Goal: Task Accomplishment & Management: Contribute content

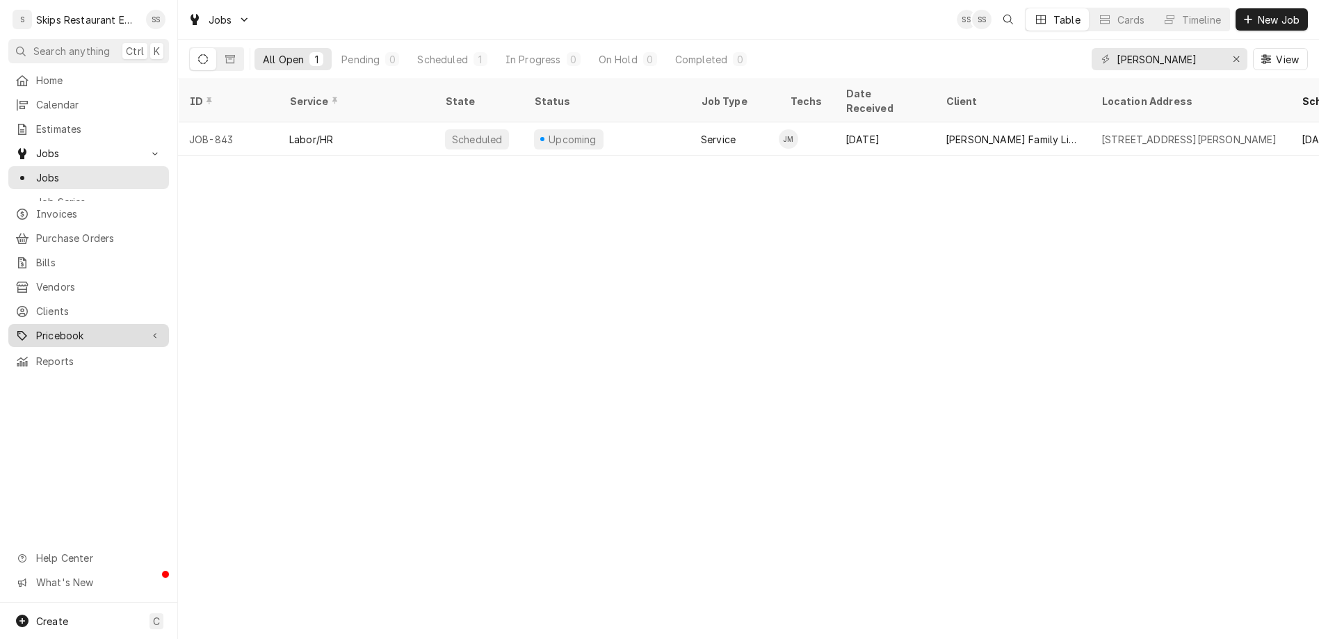
click at [36, 328] on span "Pricebook" at bounding box center [88, 335] width 105 height 15
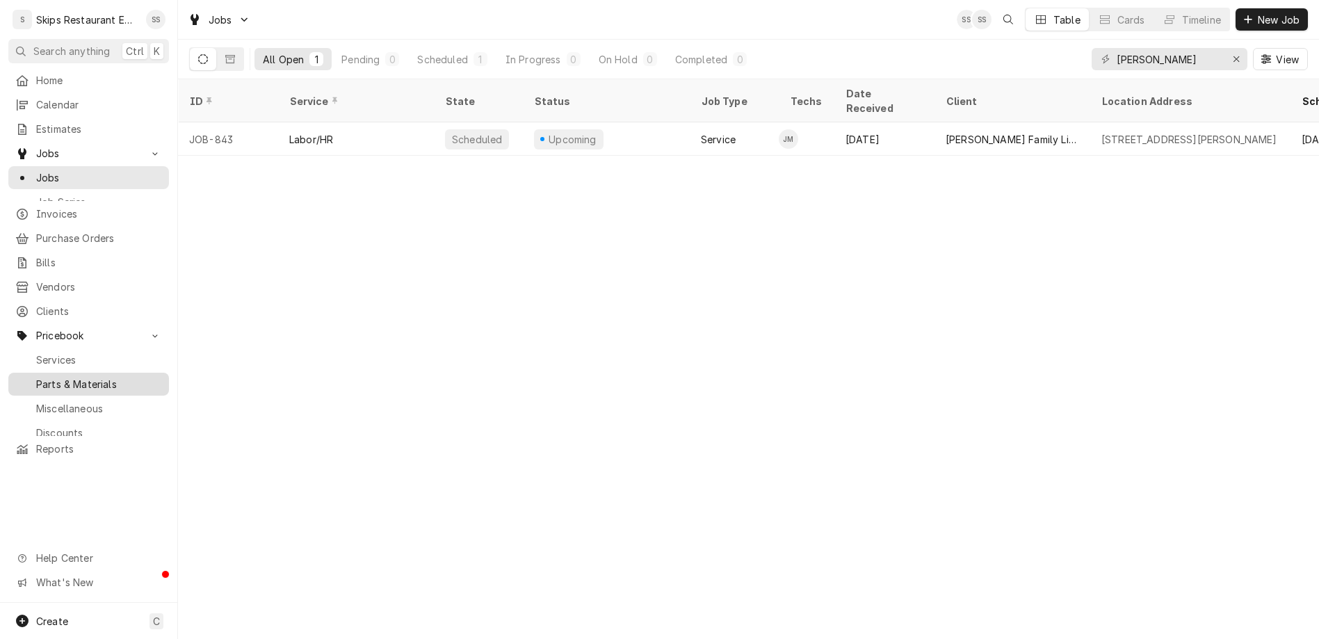
click at [42, 377] on span "Parts & Materials" at bounding box center [99, 384] width 126 height 15
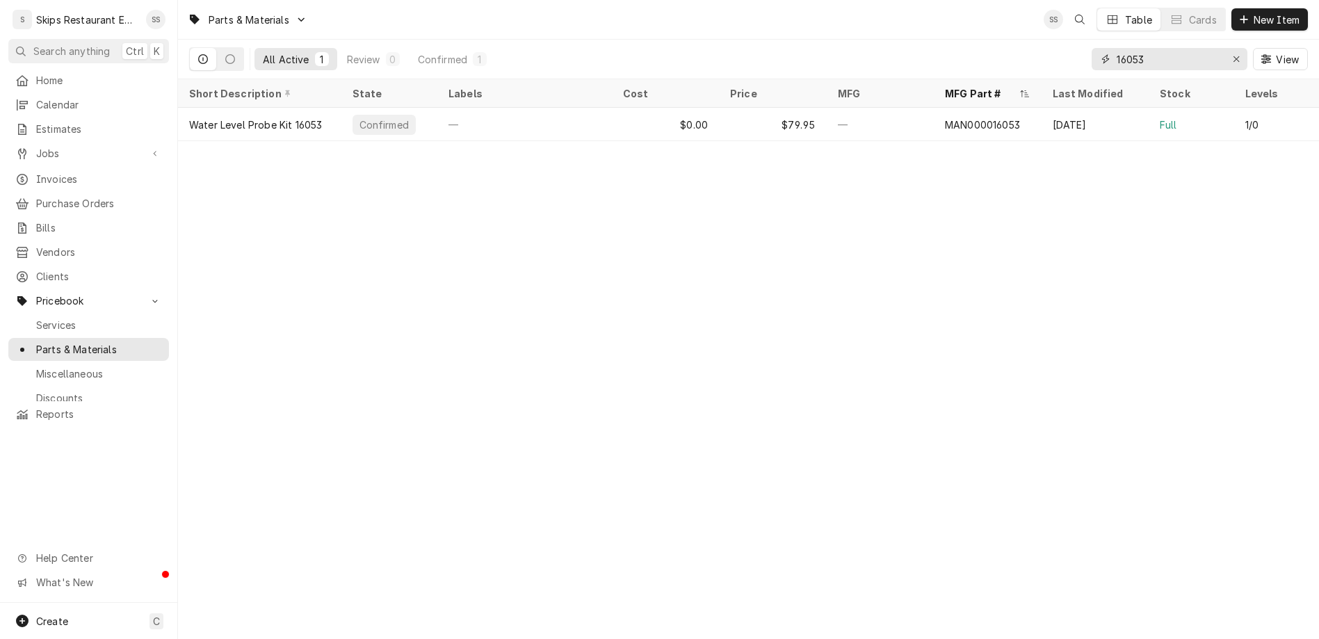
drag, startPoint x: 1196, startPoint y: 45, endPoint x: 1153, endPoint y: 44, distance: 43.1
click at [1153, 48] on input "16053" at bounding box center [1169, 59] width 104 height 22
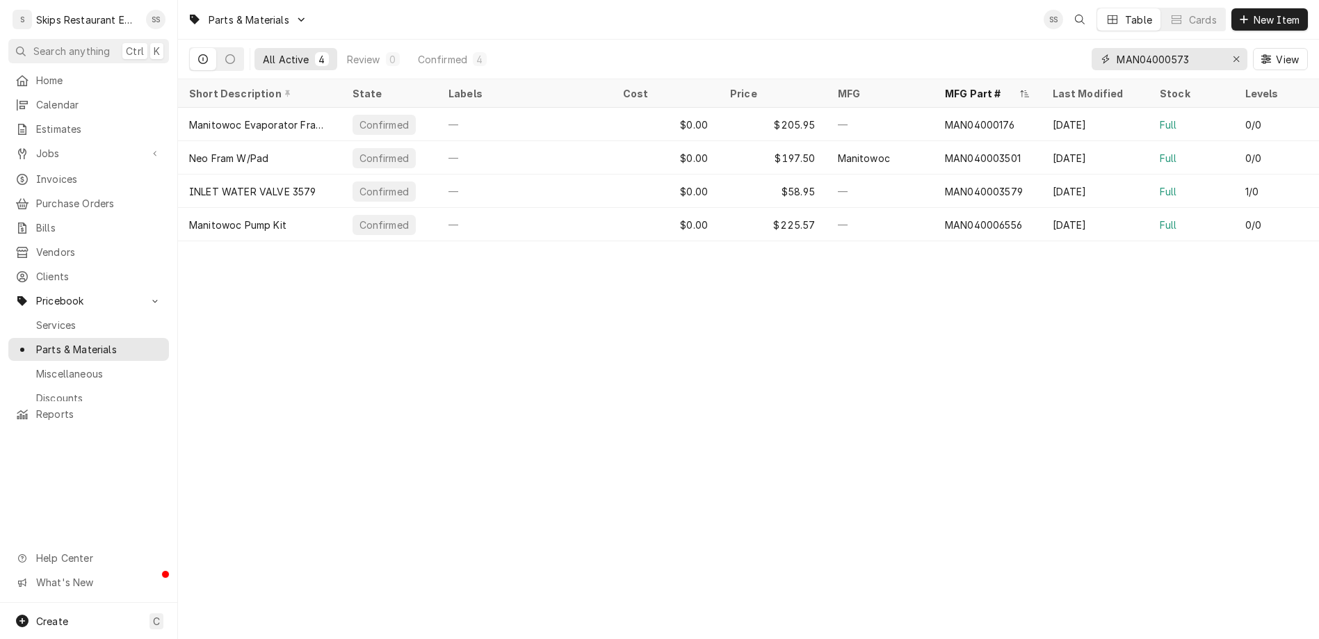
type input "MAN040005737"
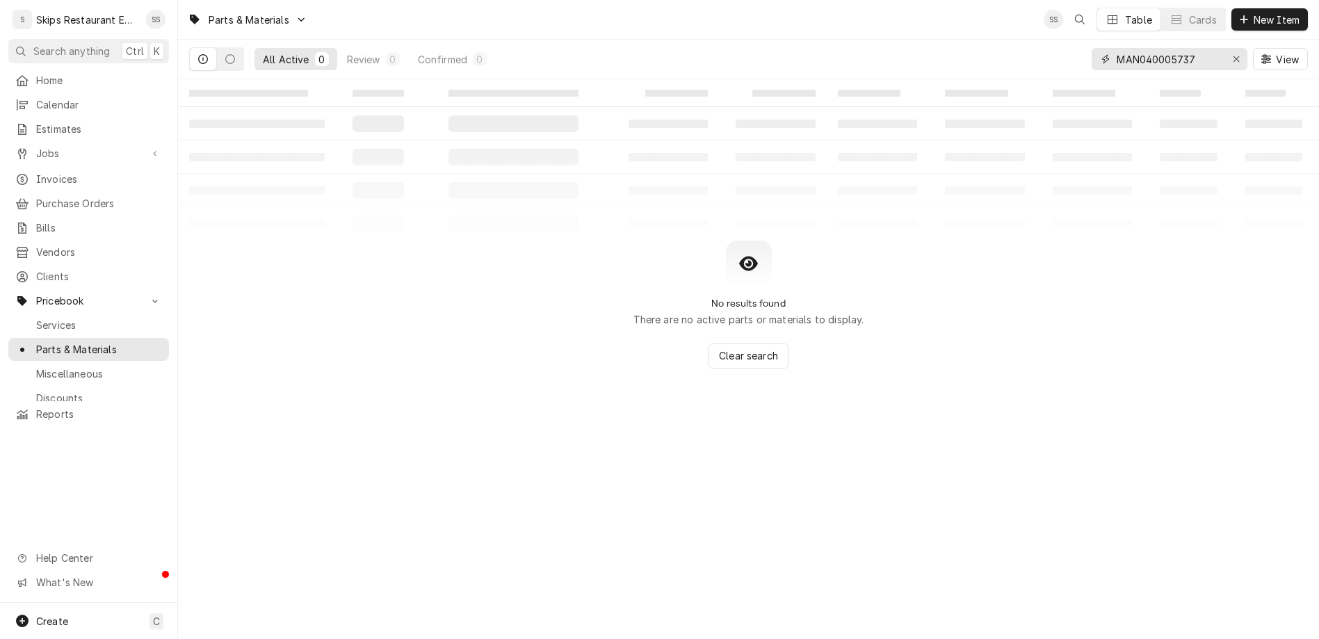
drag, startPoint x: 1231, startPoint y: 42, endPoint x: 1153, endPoint y: 40, distance: 78.6
click at [1153, 48] on input "MAN040005737" at bounding box center [1169, 59] width 104 height 22
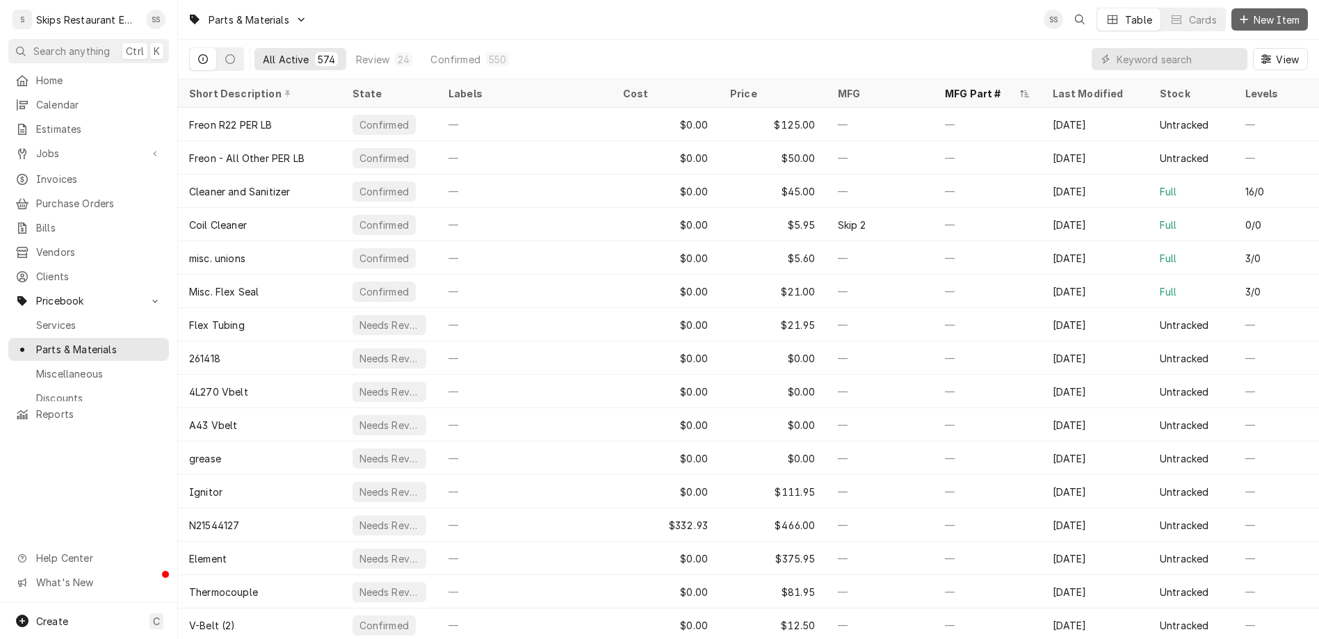
click at [1268, 16] on span "New Item" at bounding box center [1276, 20] width 51 height 15
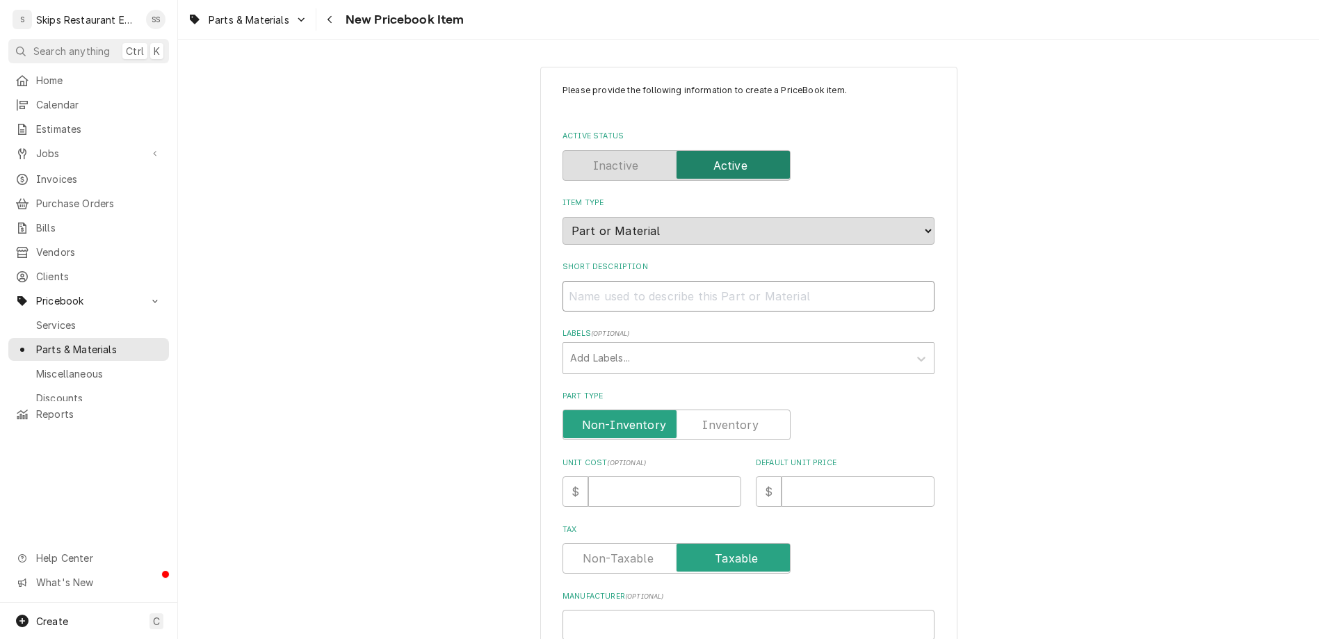
click at [642, 281] on input "Short Description" at bounding box center [749, 296] width 372 height 31
type input "C"
type textarea "x"
type input "Co"
type textarea "x"
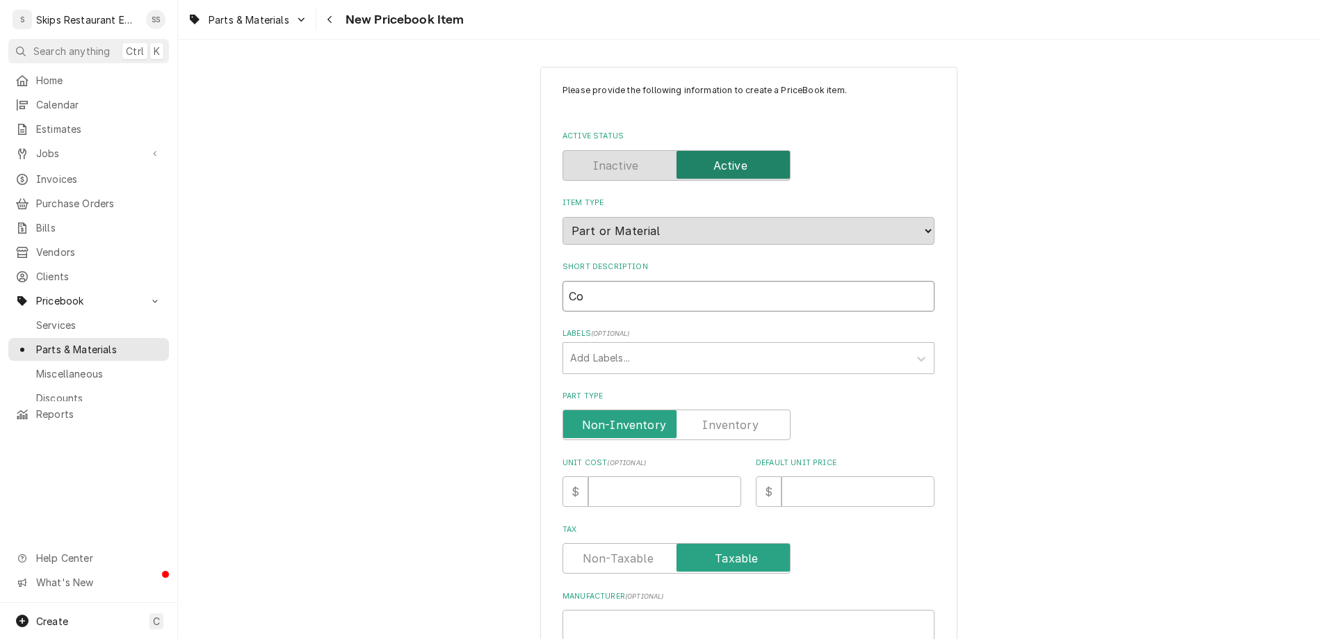
type input "Con"
type textarea "x"
type input "Cond"
type textarea "x"
type input "Cond"
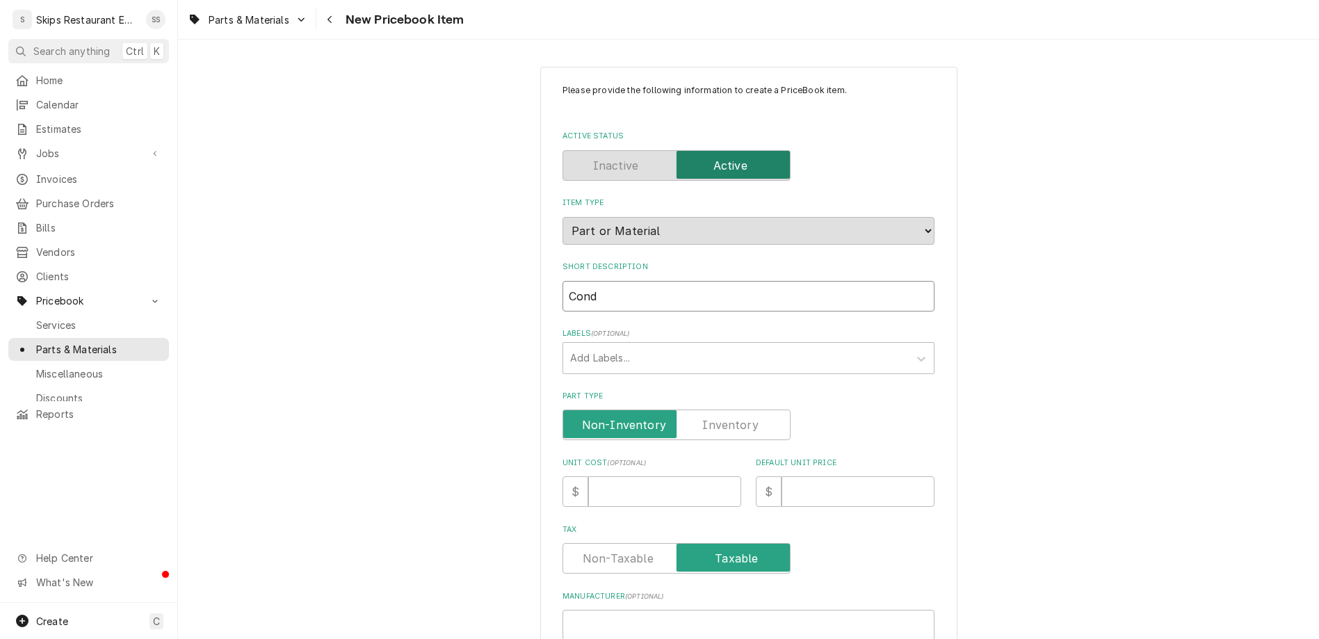
type textarea "x"
type input "Cond F"
type textarea "x"
type input "Cond Fa"
type textarea "x"
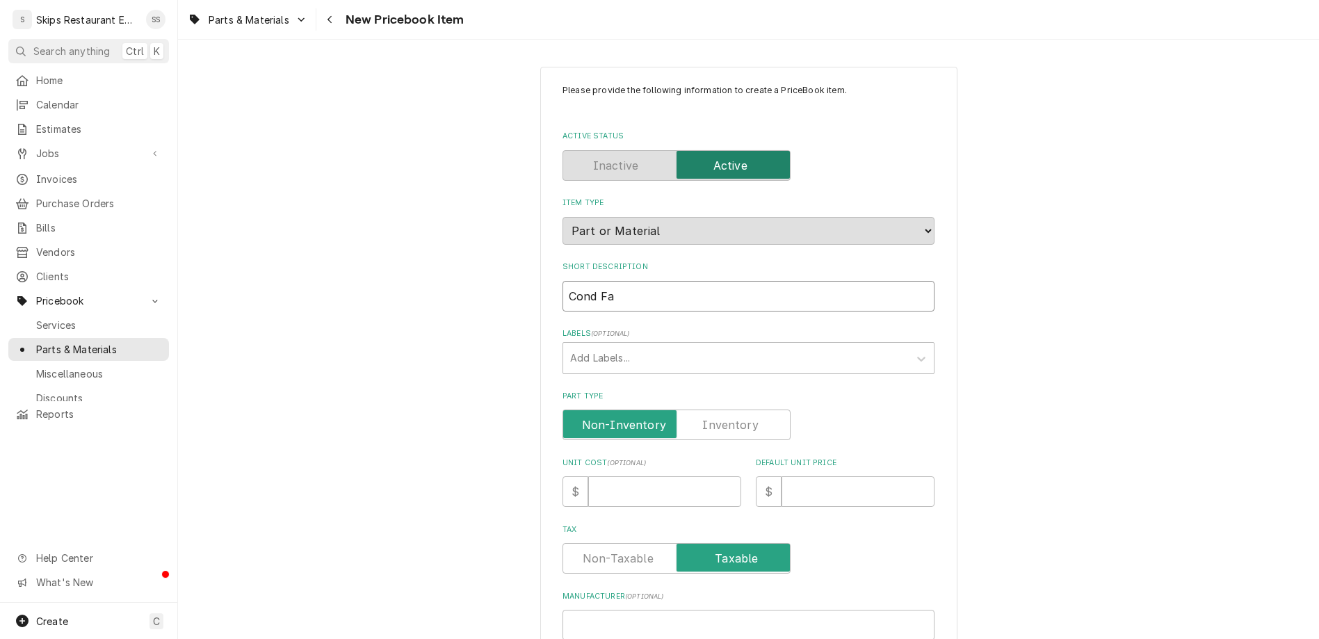
type input "Cond Fan"
type textarea "x"
type input "Cond Fan"
type textarea "x"
type input "Cond Fan M"
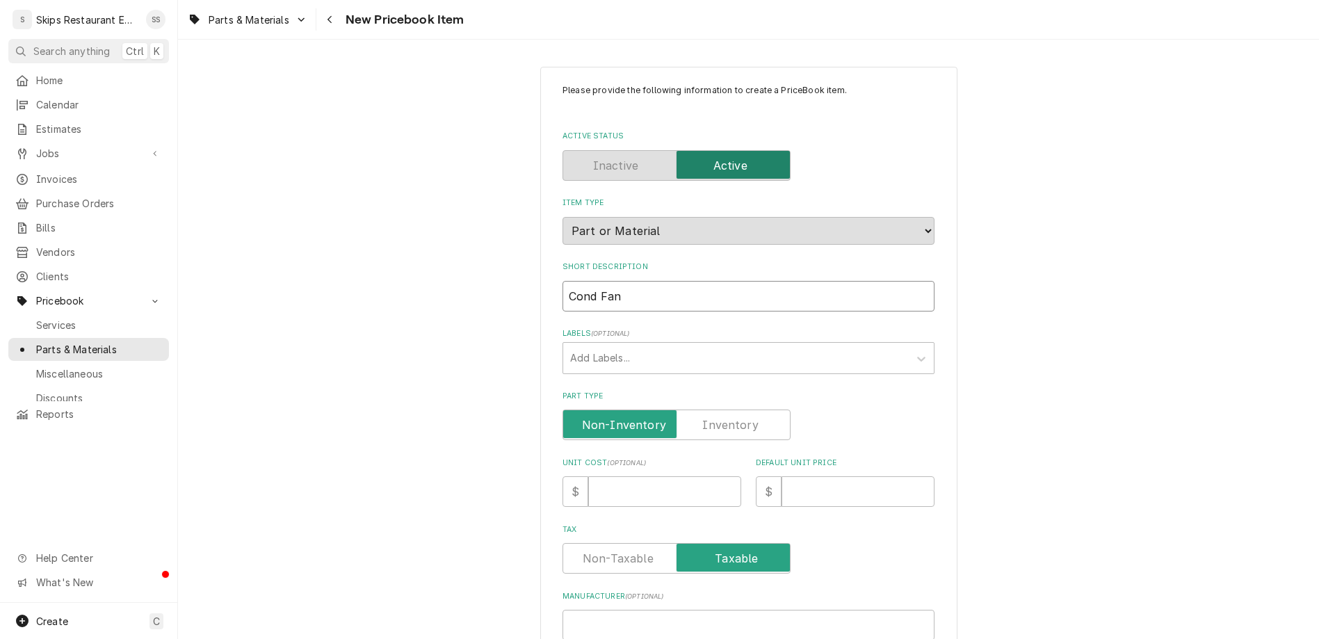
type textarea "x"
type input "Cond Fan Mo"
type textarea "x"
type input "Cond Fan Mot"
type textarea "x"
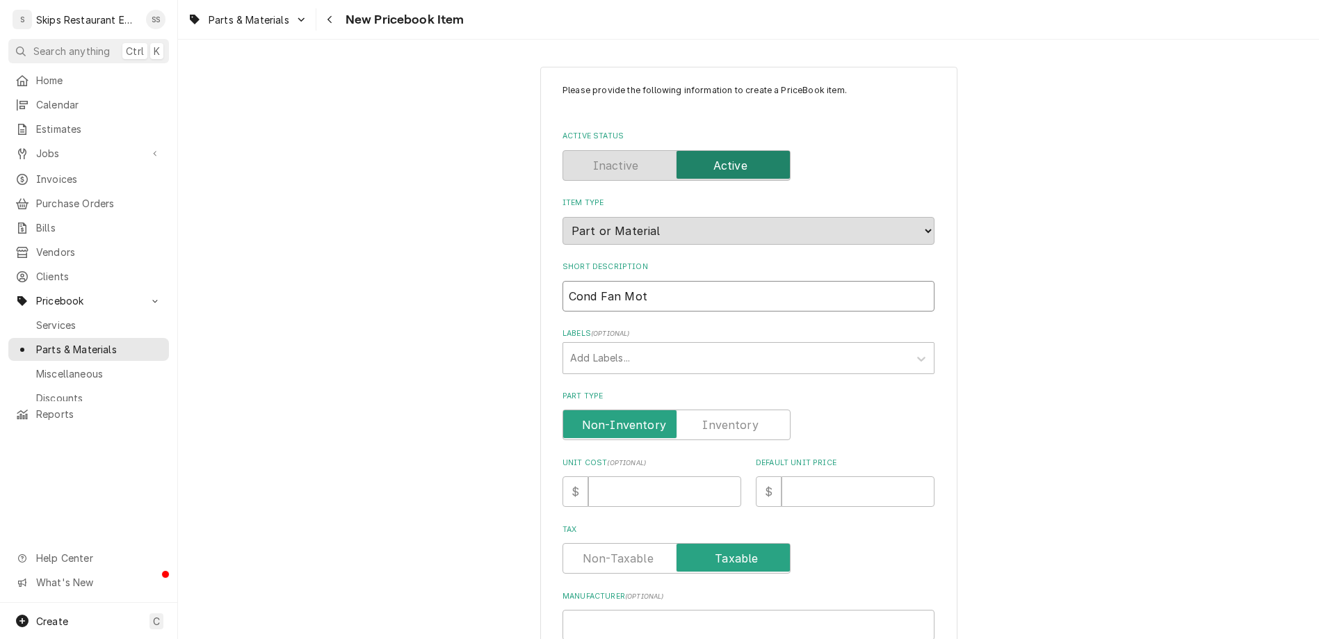
type input "Cond Fan Moto"
type textarea "x"
type input "Cond Fan Motor"
type textarea "x"
type input "Cond Fan Motor"
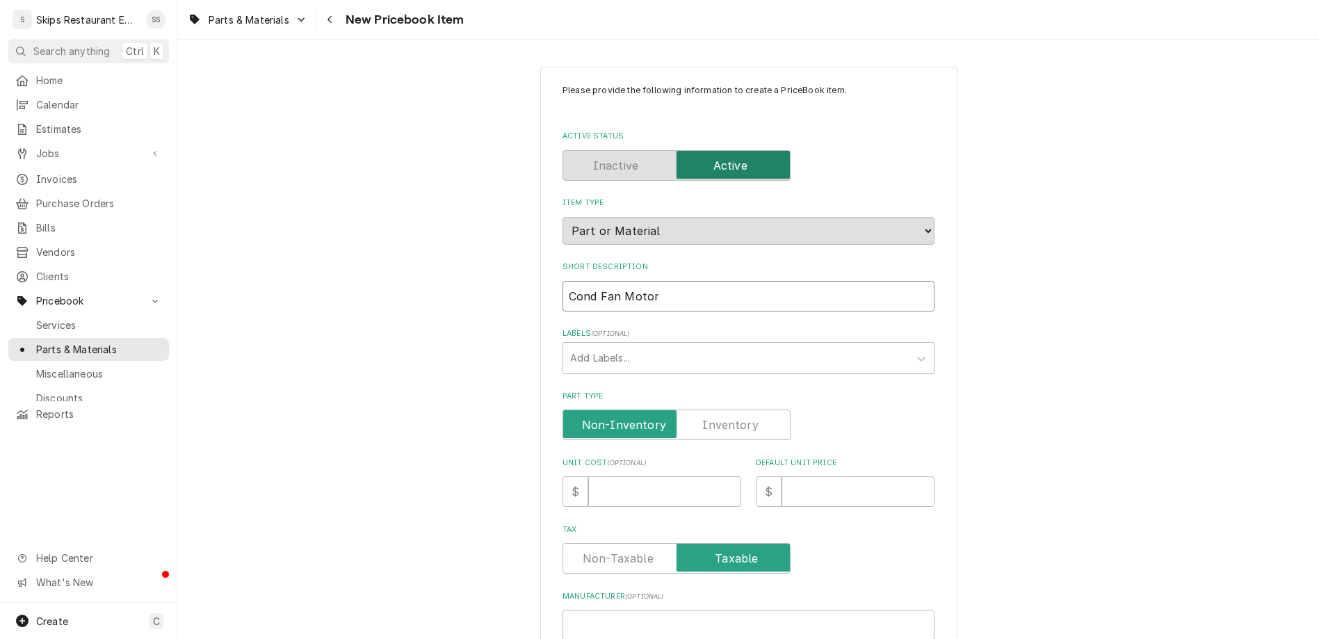
type textarea "x"
type input "Cond Fan Motor 1"
type textarea "x"
type input "Cond Fan Motor 11"
type textarea "x"
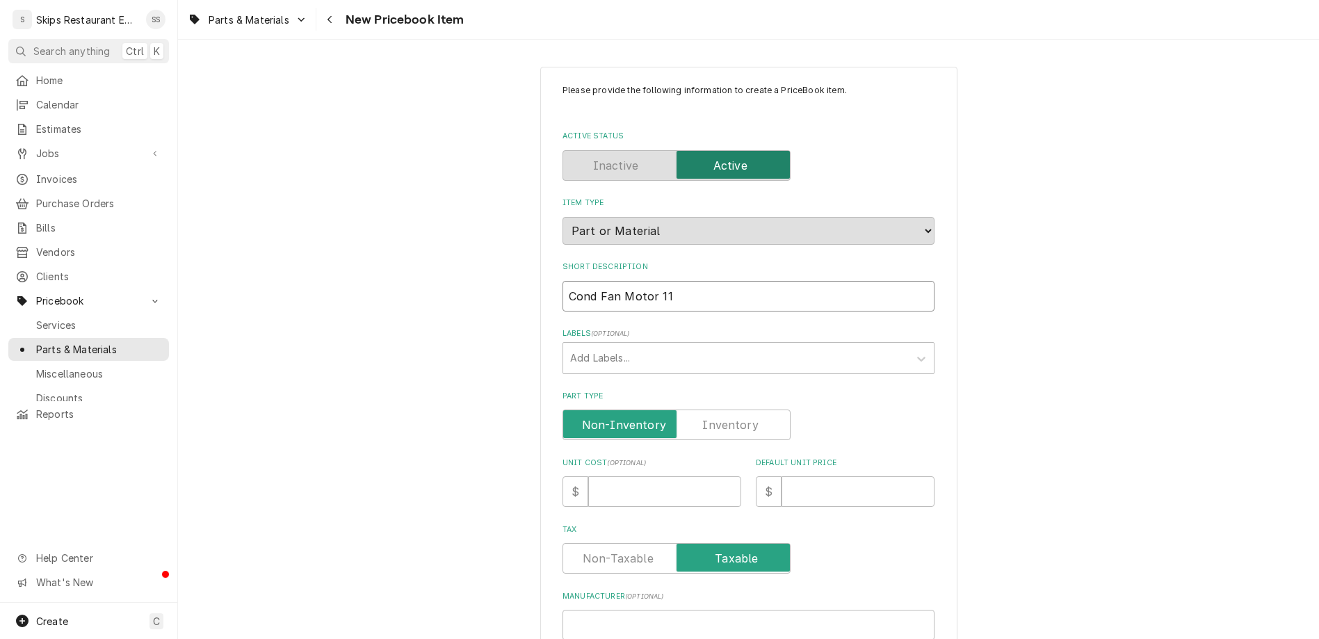
type input "Cond Fan Motor 115"
type textarea "x"
type input "Cond Fan Motor 115V"
type textarea "x"
type input "Cond Fan Motor 115V"
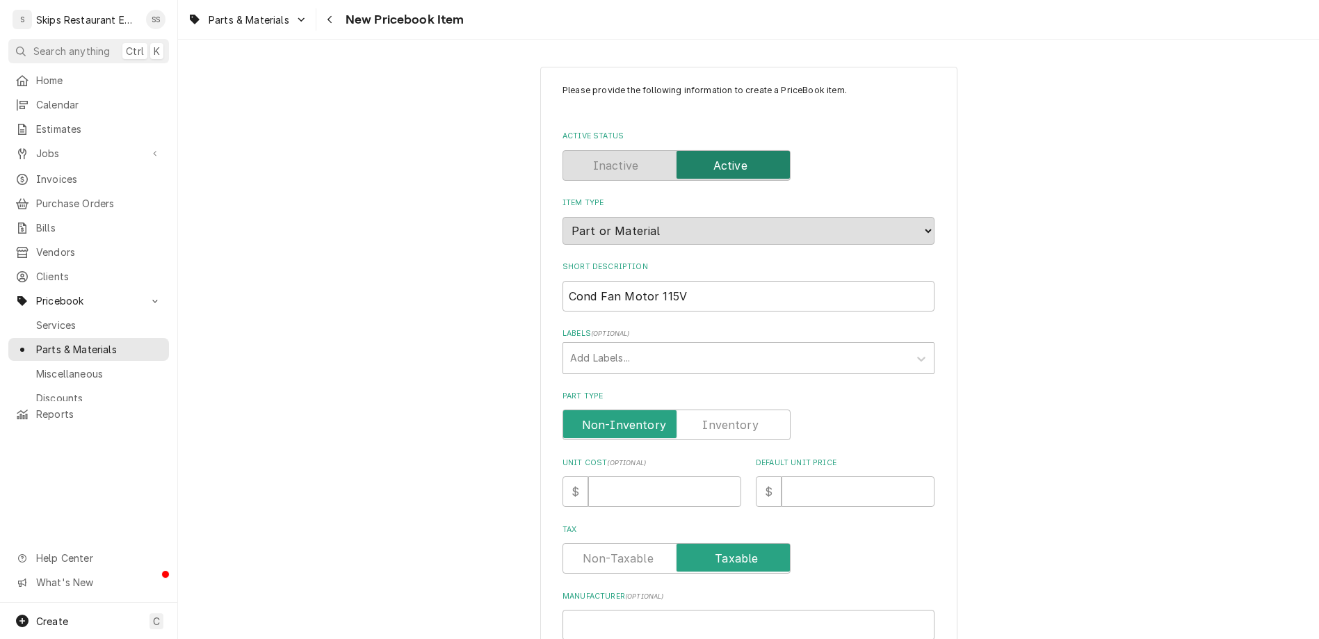
click at [690, 410] on label "Part Type" at bounding box center [677, 425] width 228 height 31
click at [690, 410] on input "Part Type" at bounding box center [677, 425] width 216 height 31
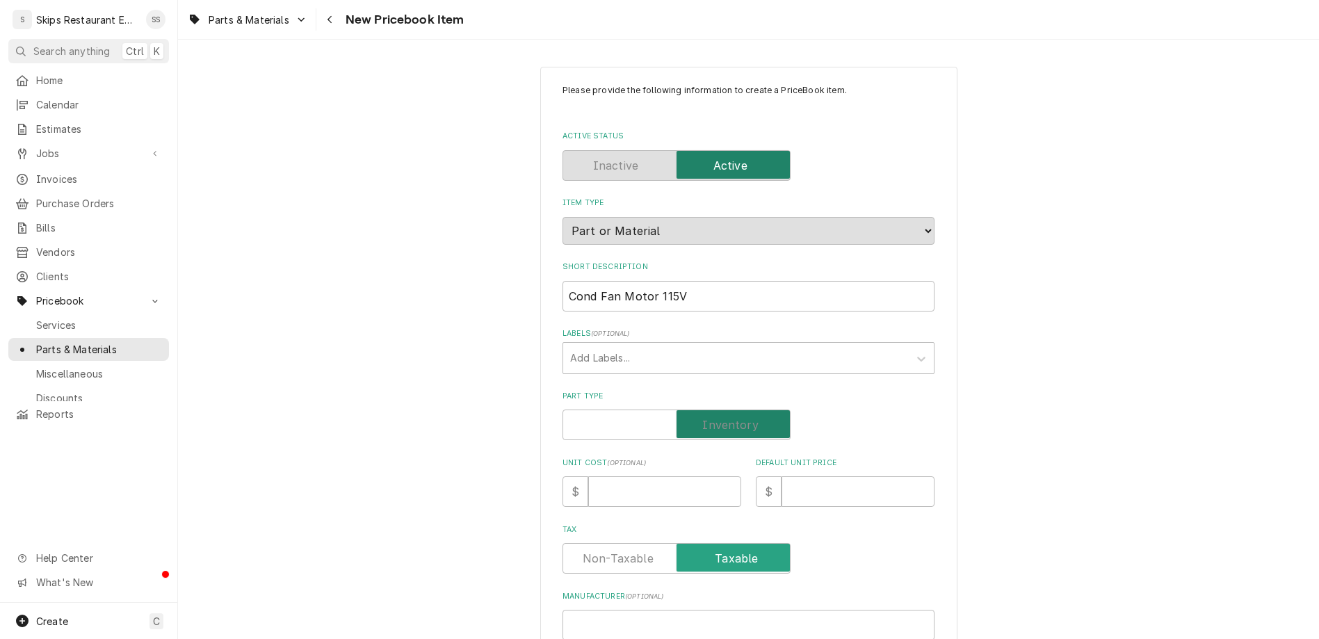
checkbox input "true"
type textarea "x"
click at [670, 476] on input "Unit Cost ( optional )" at bounding box center [664, 491] width 153 height 31
type input "1"
type textarea "x"
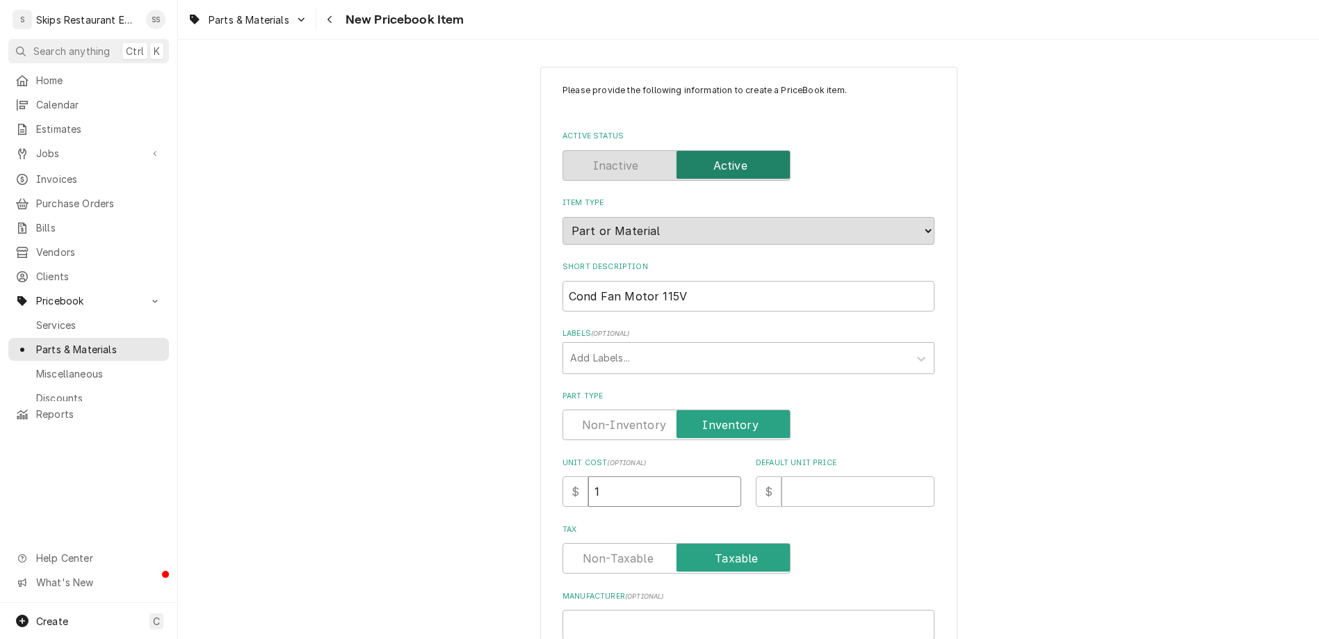
type input "1"
type input "2"
type textarea "x"
type input "22"
type textarea "x"
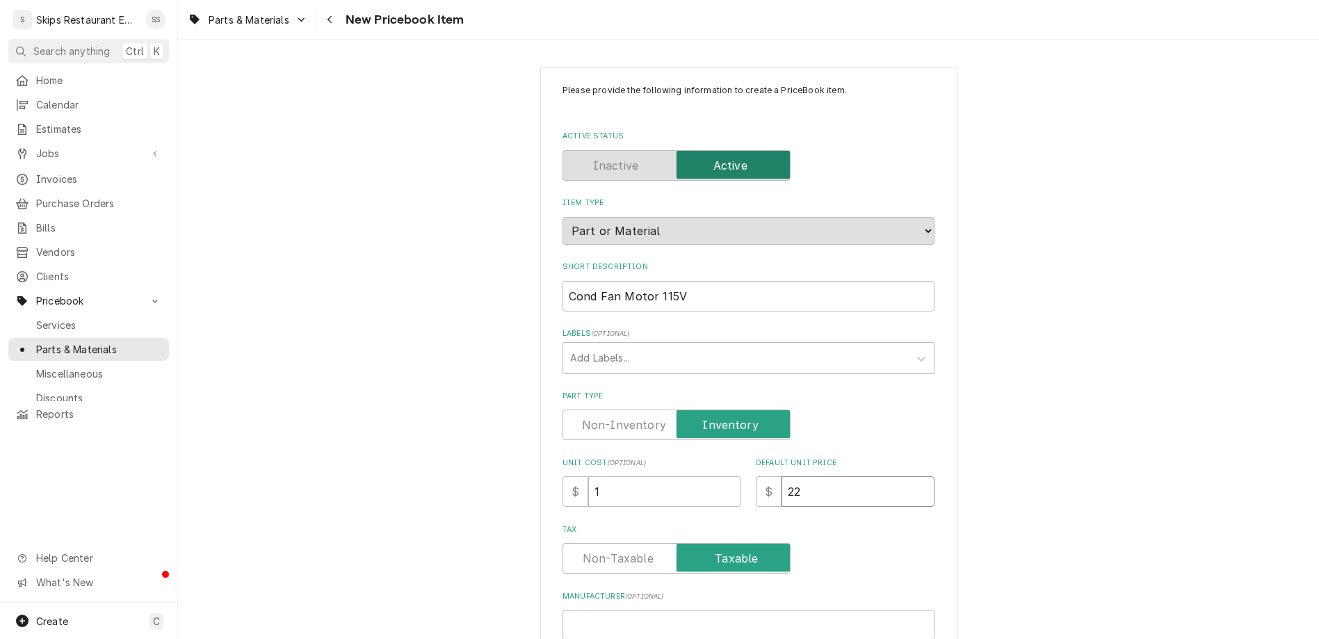
type input "225"
type textarea "x"
type input "22"
type textarea "x"
type input "226"
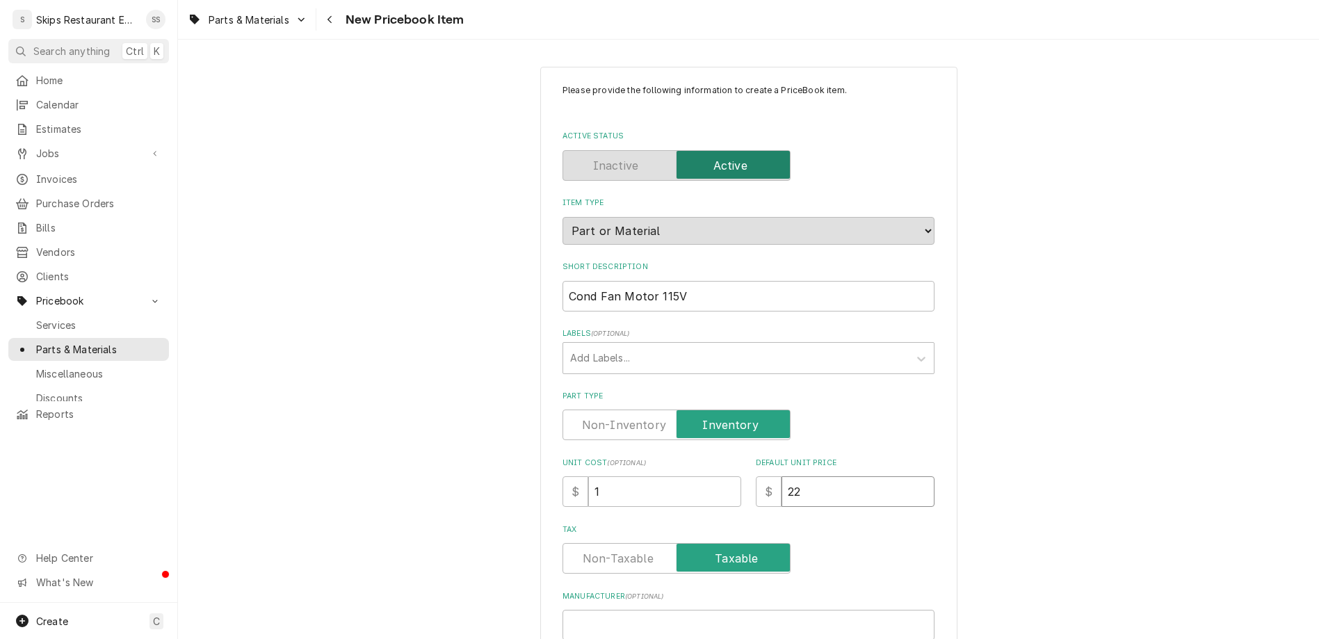
type textarea "x"
type input "226.5"
type textarea "x"
type input "226.53"
type textarea "x"
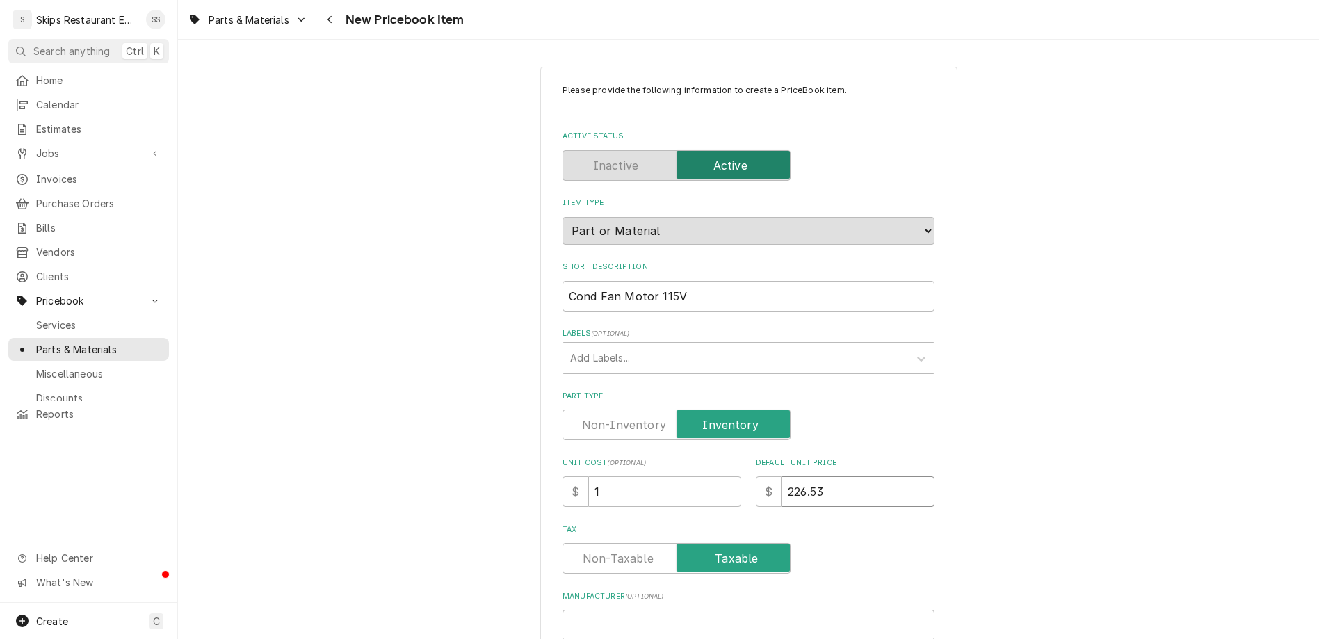
type input "226.53"
paste input "MAN040005737"
type input "MAN040005737"
type textarea "x"
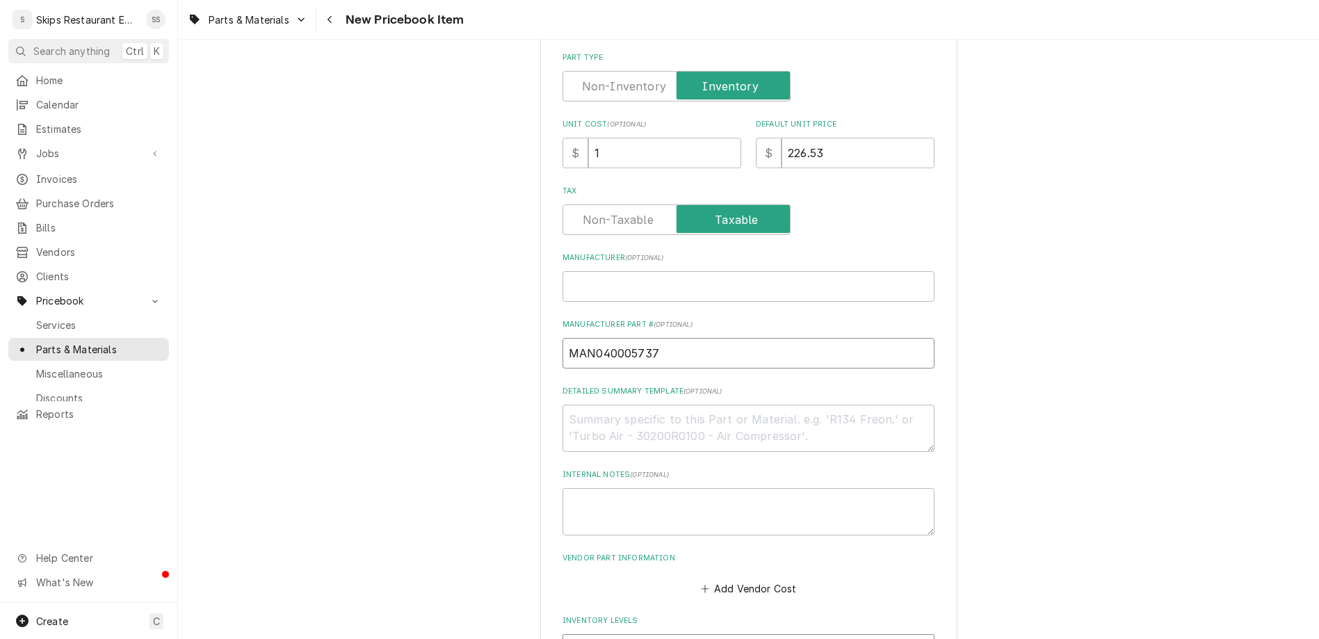
scroll to position [542, 0]
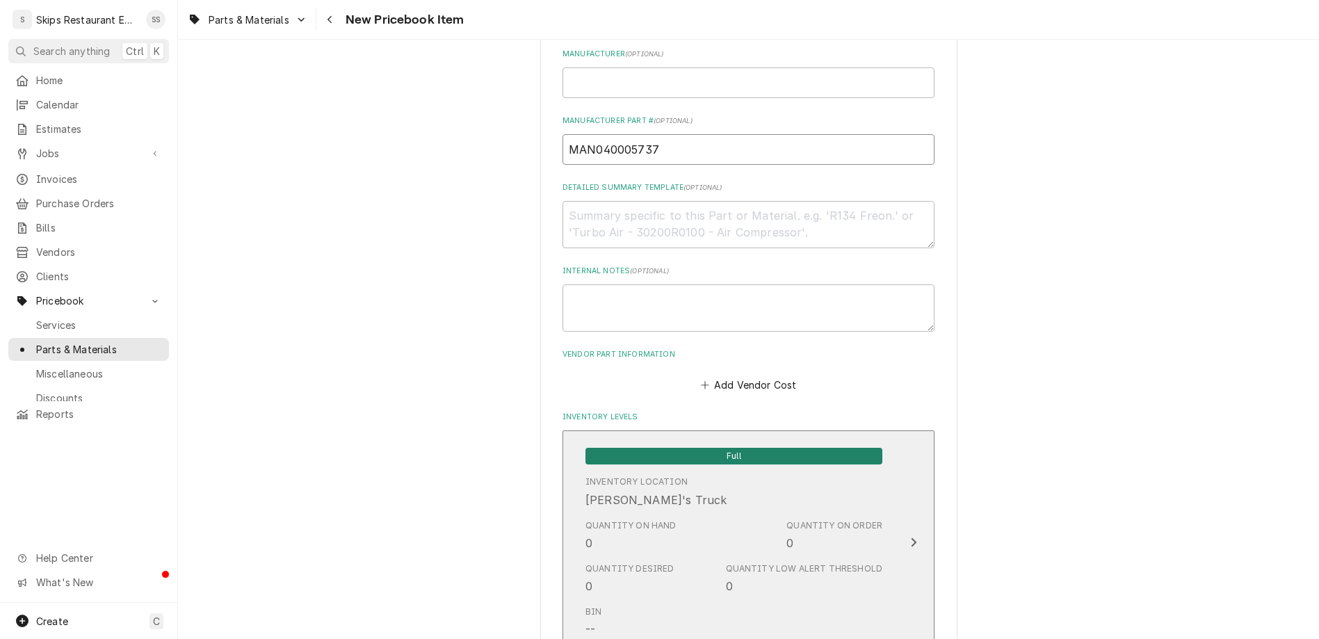
type input "MAN040005737"
click at [672, 448] on span "Full" at bounding box center [733, 456] width 297 height 17
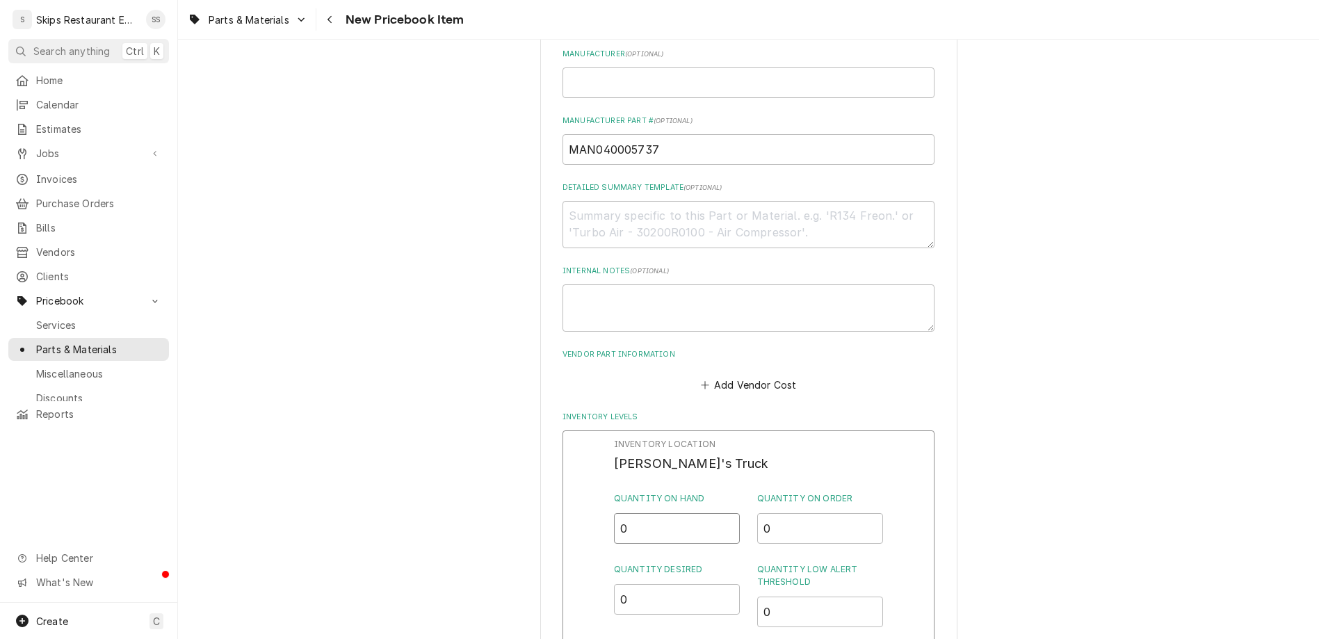
drag, startPoint x: 636, startPoint y: 291, endPoint x: 606, endPoint y: 291, distance: 30.6
click at [614, 513] on input "0" at bounding box center [677, 528] width 127 height 31
type input "1"
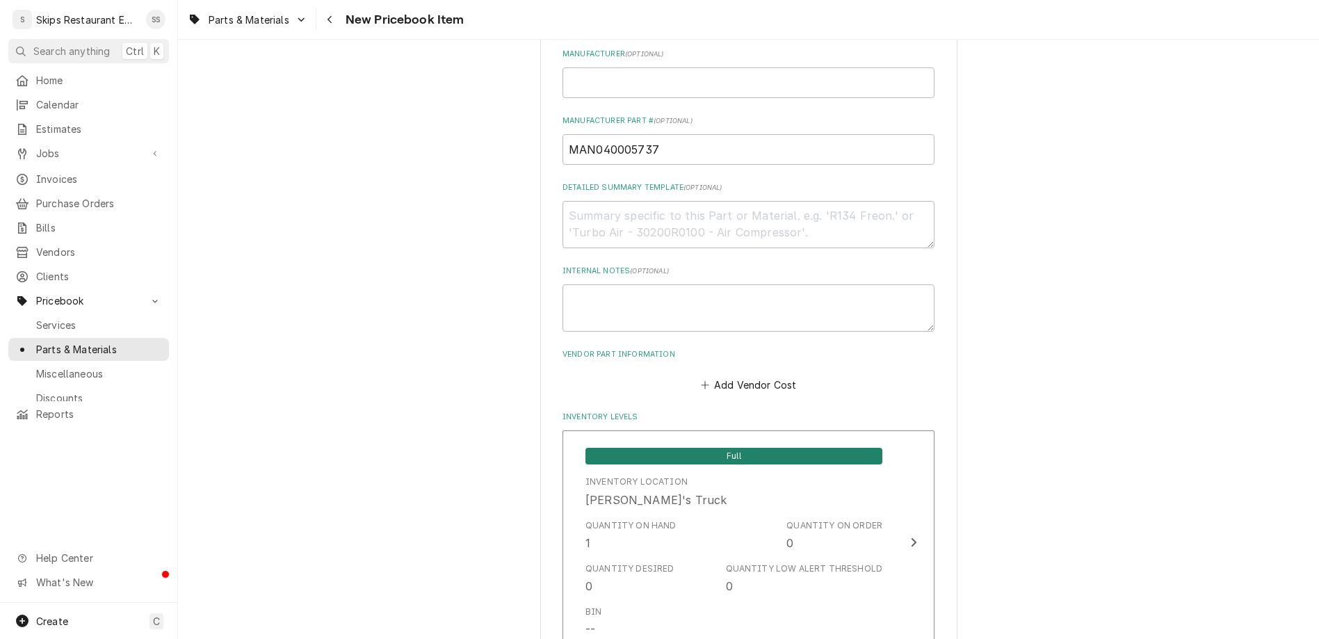
scroll to position [698, 0]
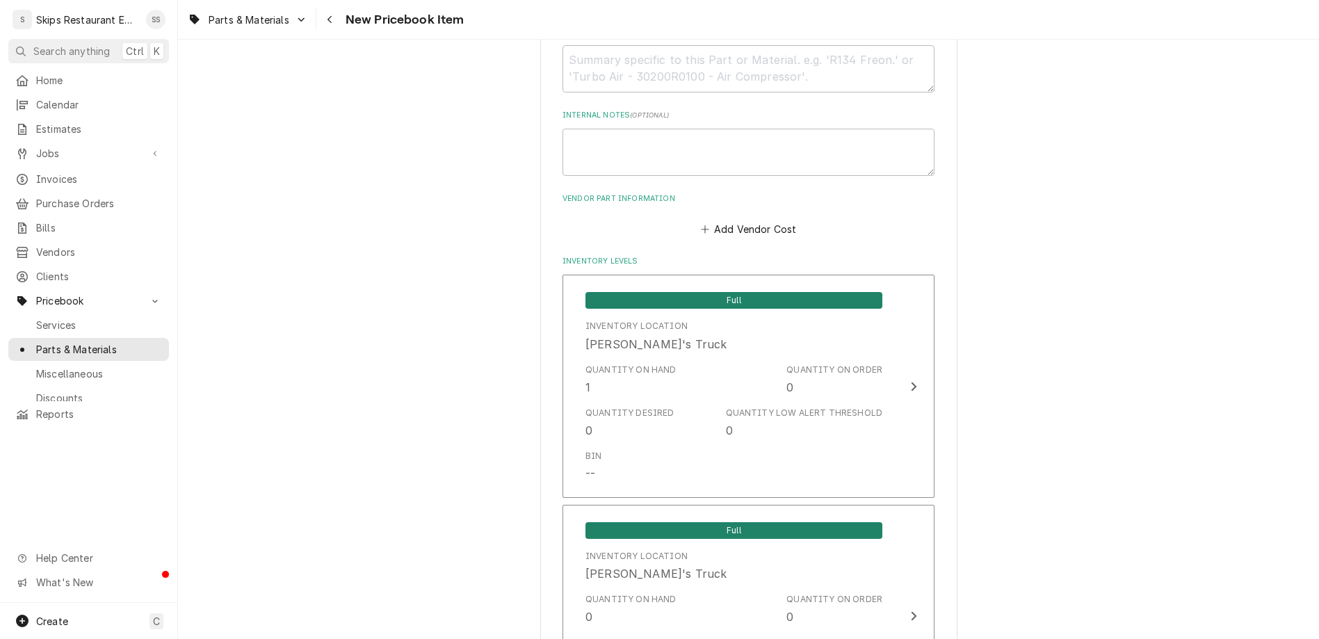
type textarea "x"
